Goal: Information Seeking & Learning: Learn about a topic

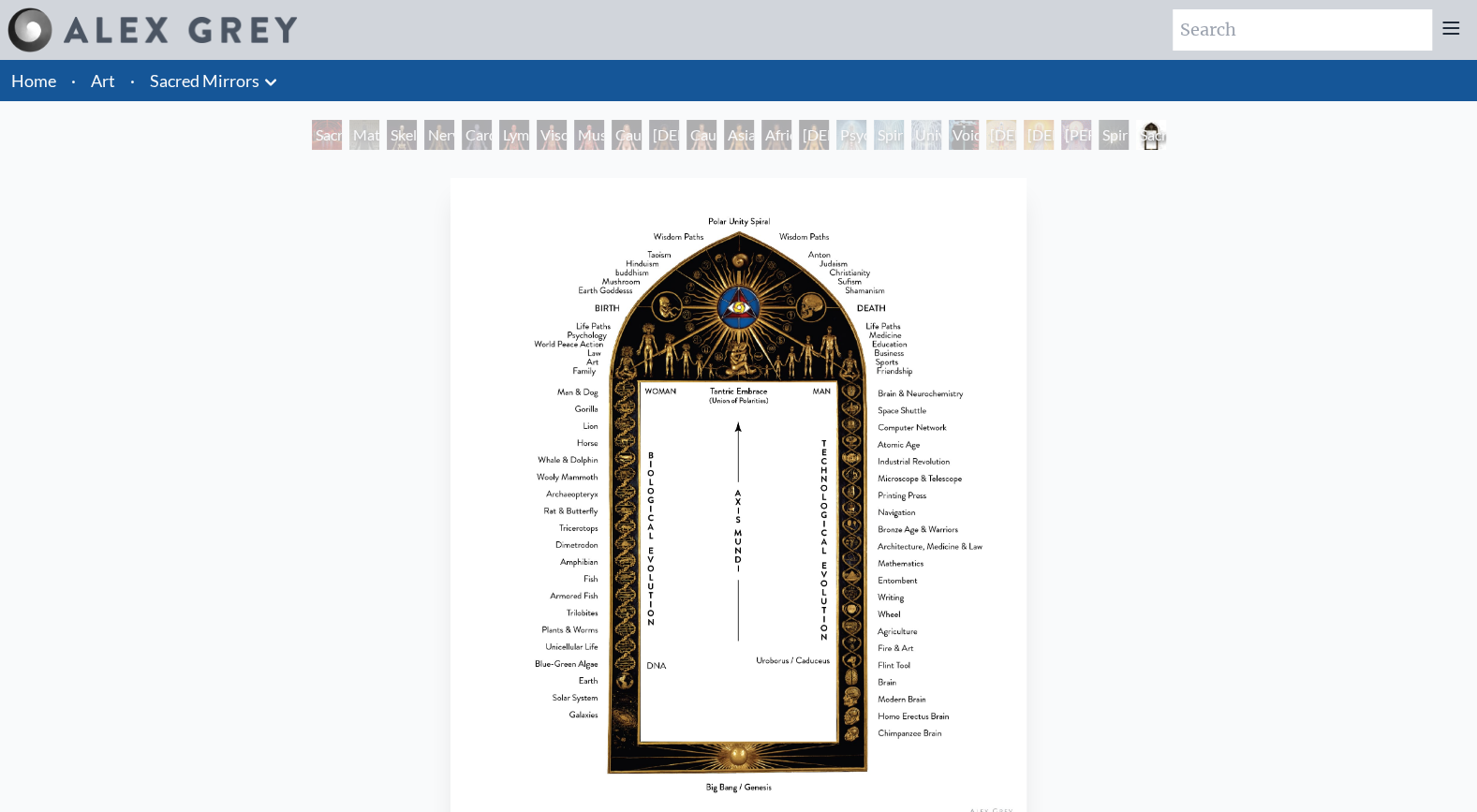
click at [1263, 36] on input "search" at bounding box center [1302, 30] width 259 height 41
type input "great turn"
click at [186, 87] on link "Sacred Mirrors" at bounding box center [204, 81] width 109 height 26
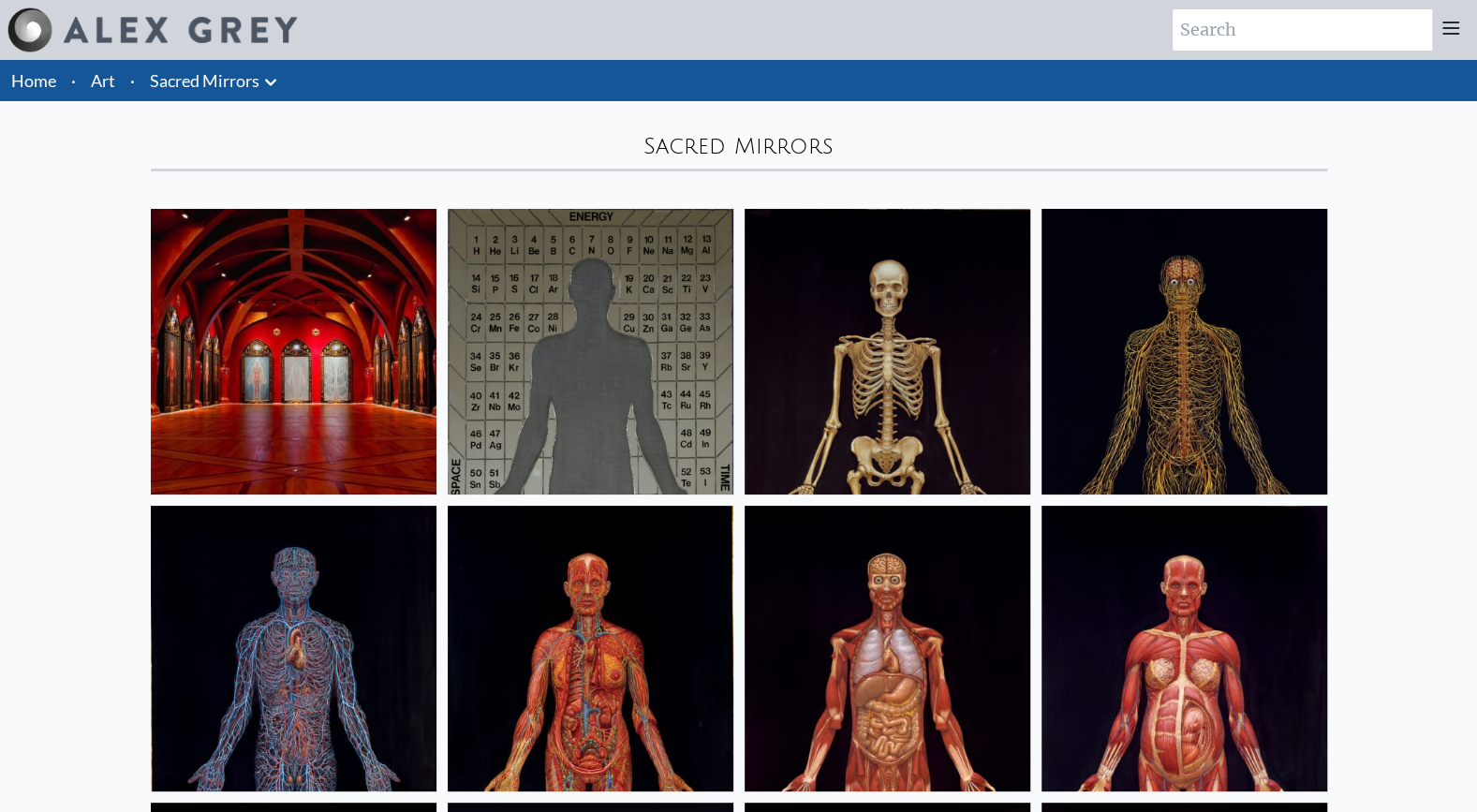
click at [105, 84] on link "Art" at bounding box center [103, 81] width 24 height 26
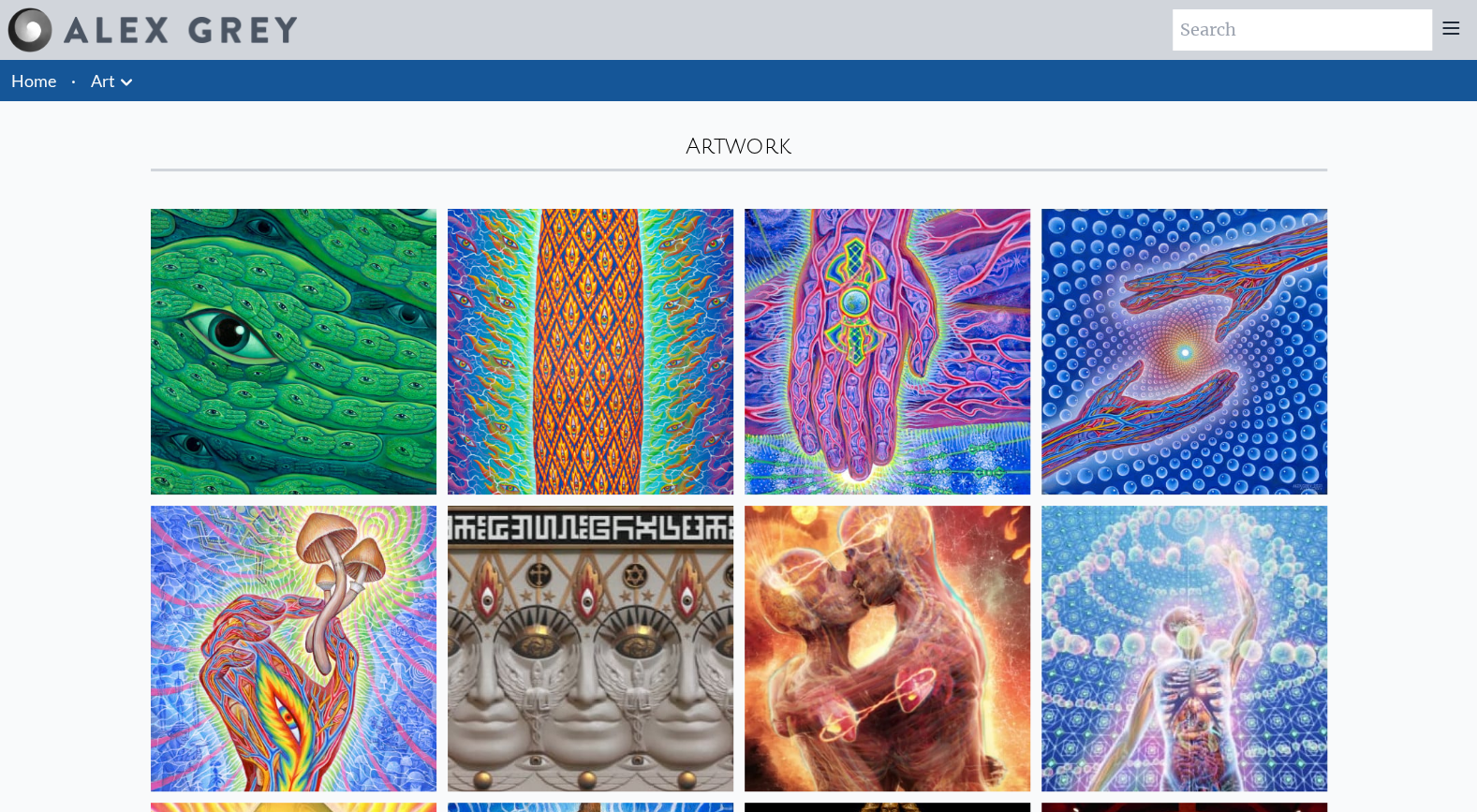
click at [1456, 41] on div at bounding box center [1451, 30] width 38 height 41
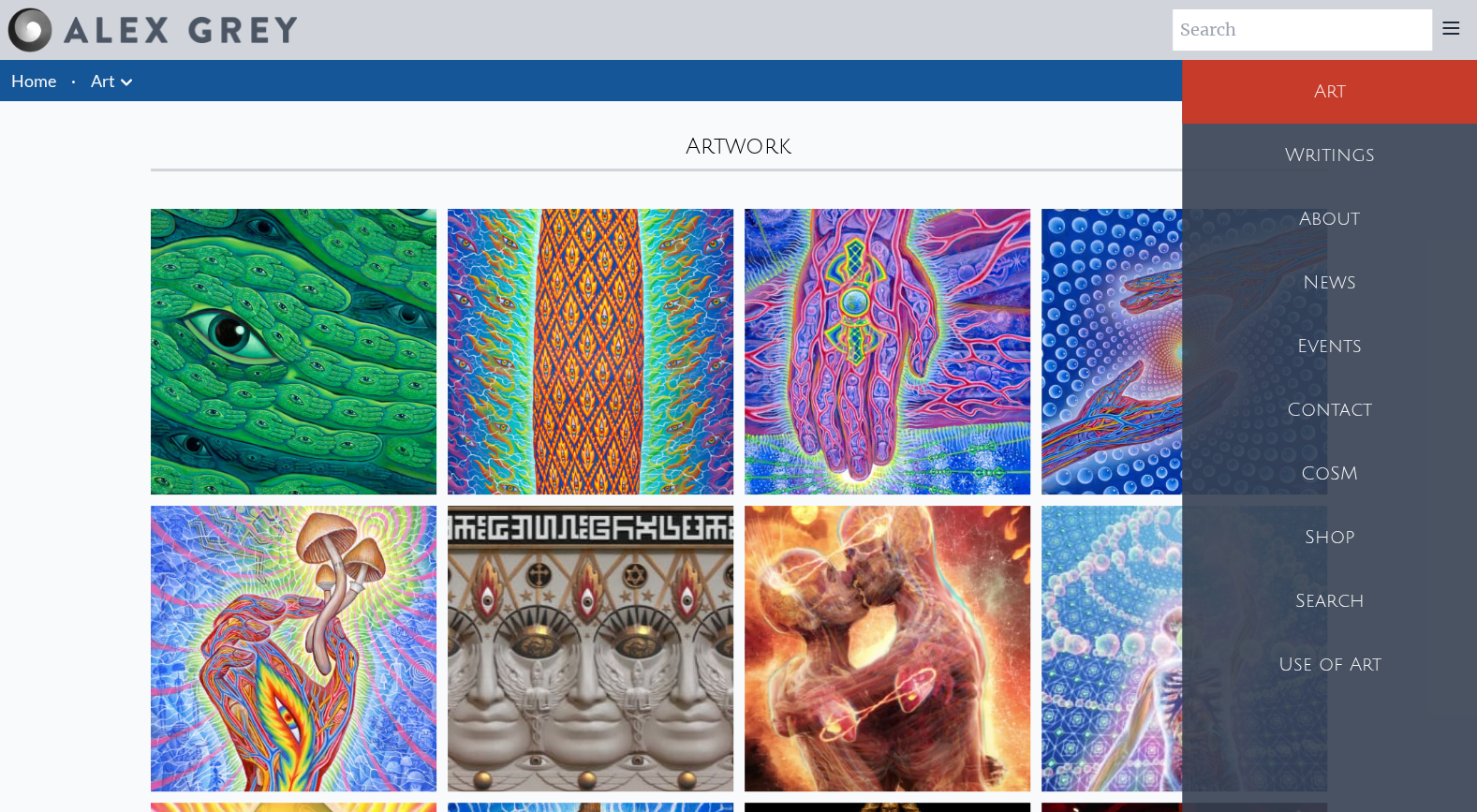
click at [1456, 41] on div at bounding box center [1451, 30] width 38 height 41
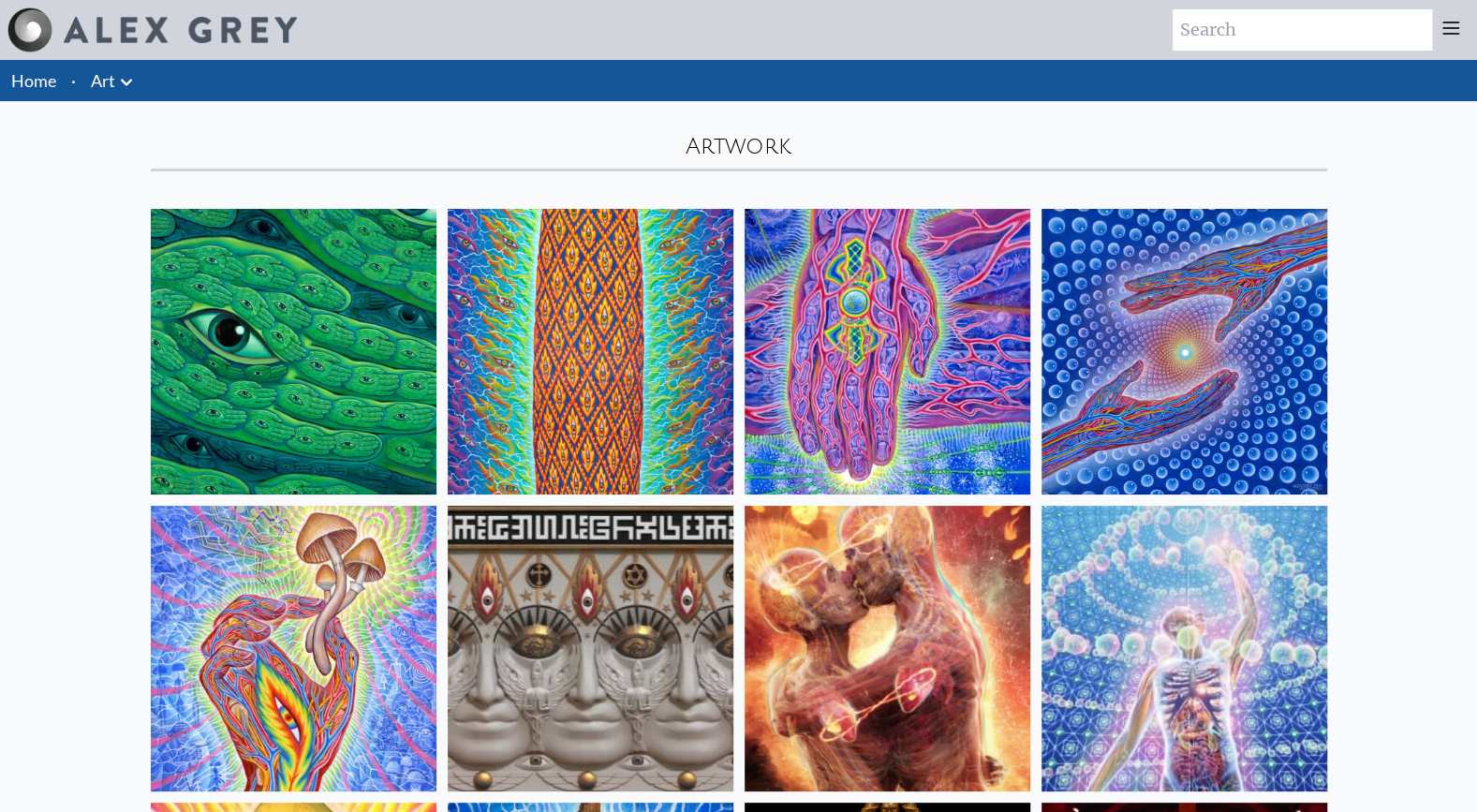
click at [129, 84] on icon at bounding box center [126, 83] width 23 height 23
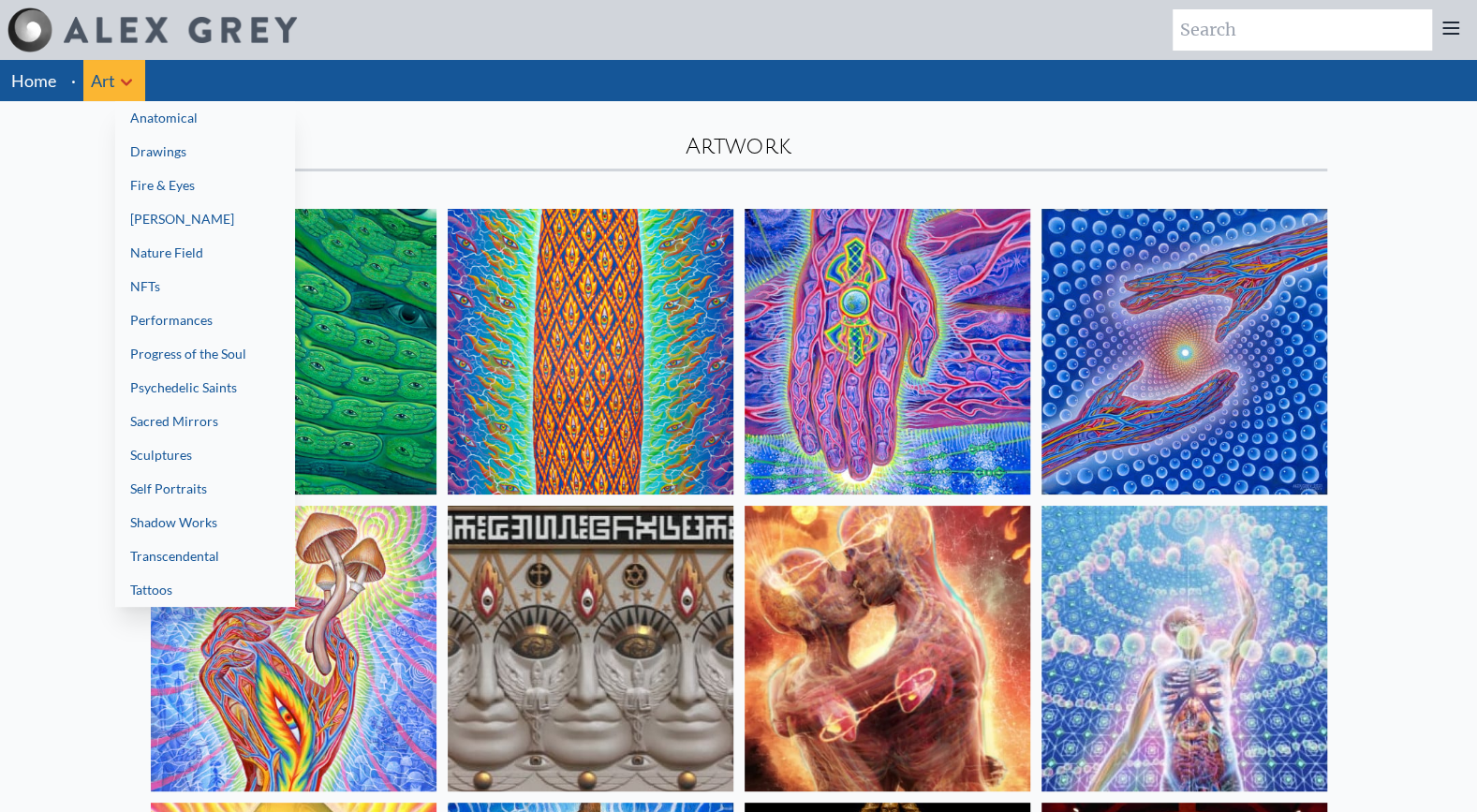
click at [203, 545] on link "Transcendental" at bounding box center [204, 557] width 180 height 34
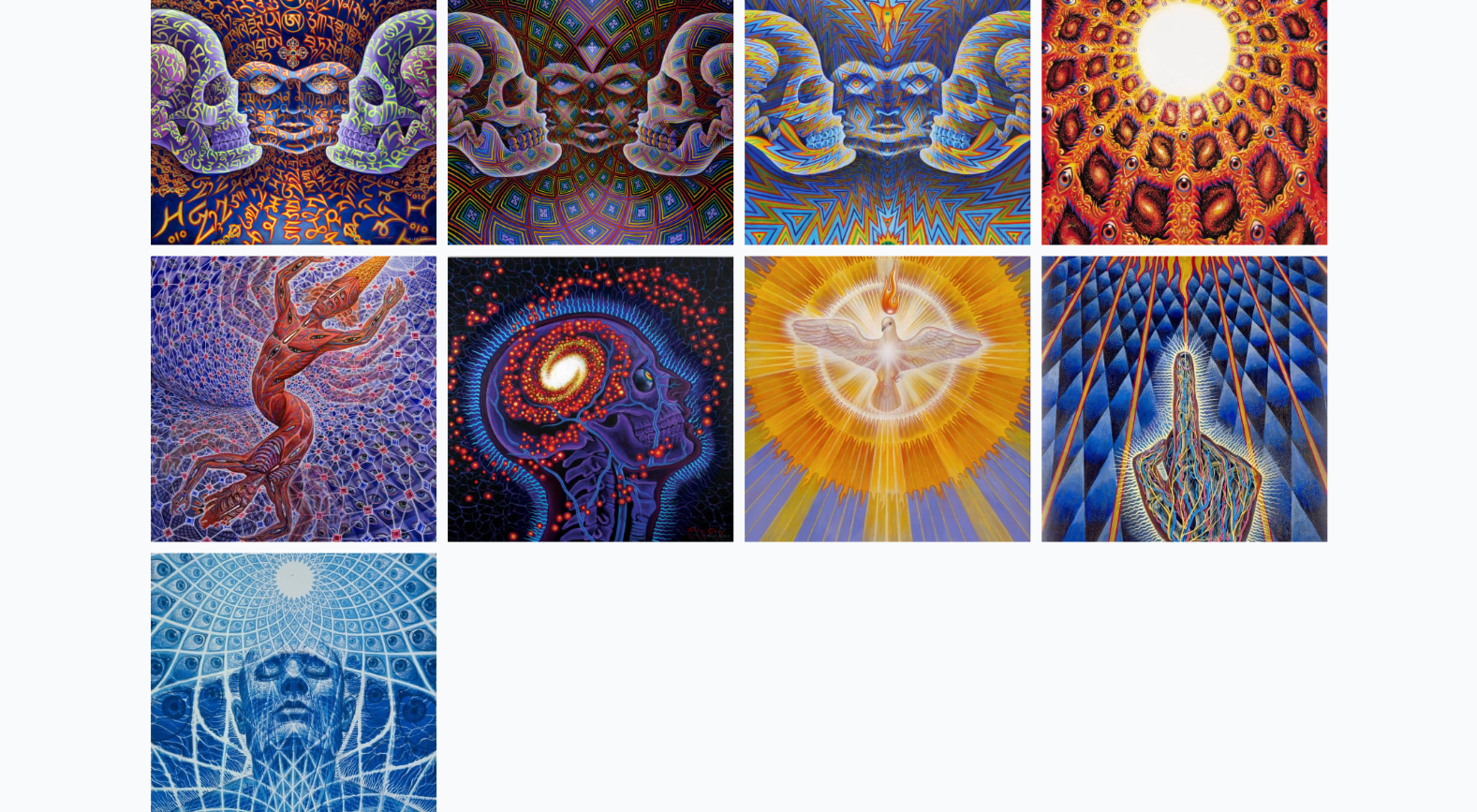
scroll to position [2031, 0]
click at [342, 375] on img at bounding box center [293, 398] width 285 height 285
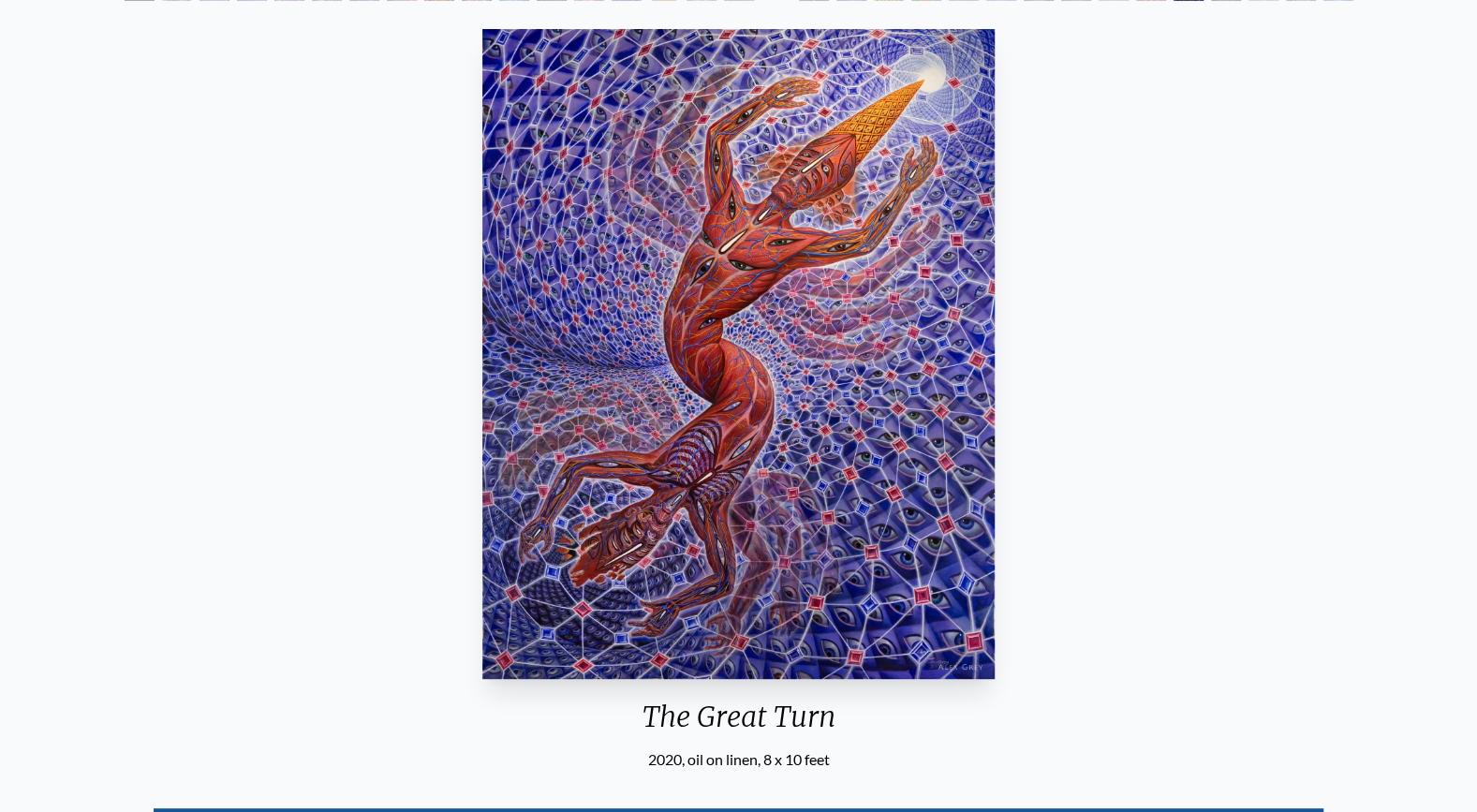
scroll to position [155, 0]
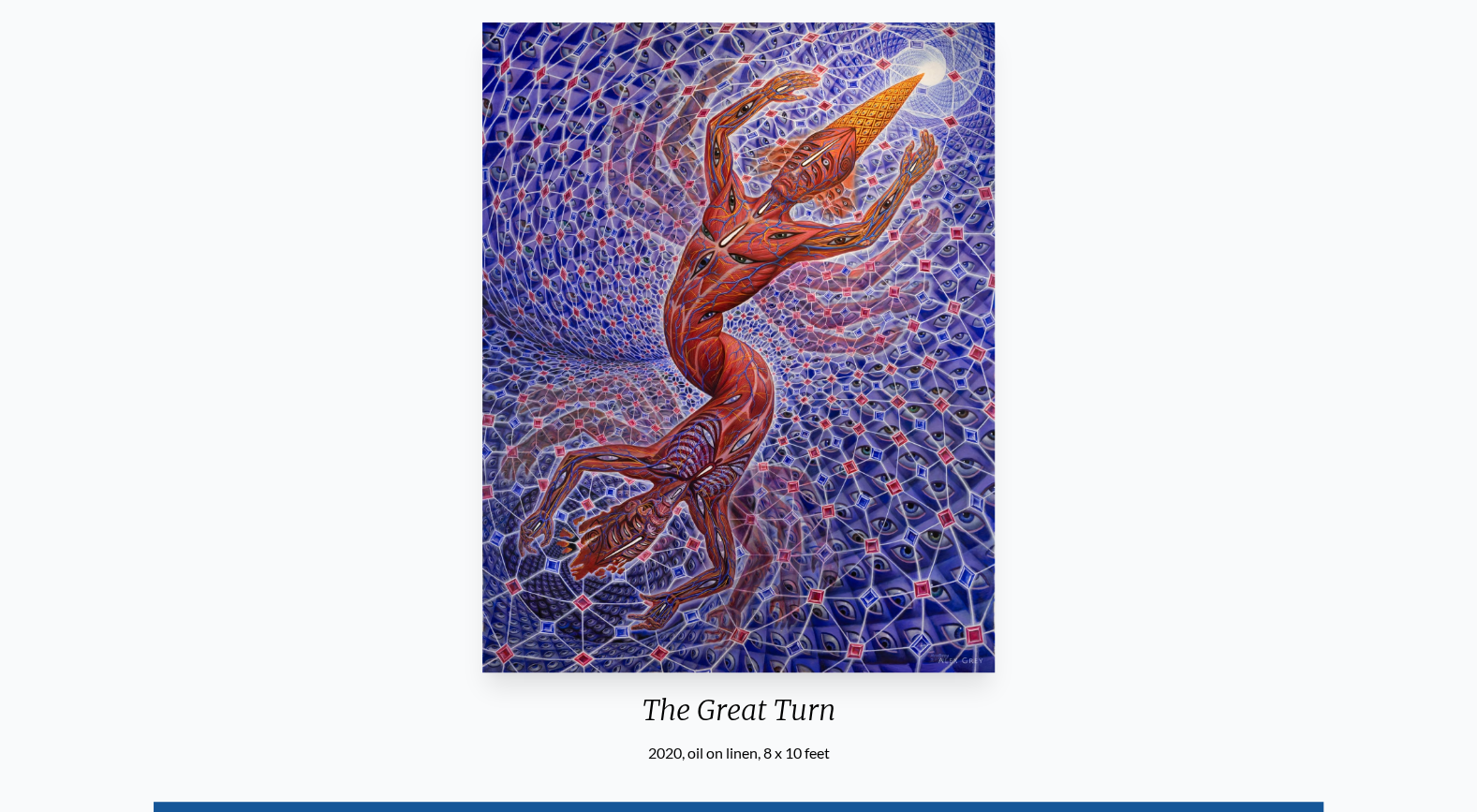
click at [709, 502] on img "29 / 33" at bounding box center [738, 348] width 512 height 650
